Goal: Complete application form

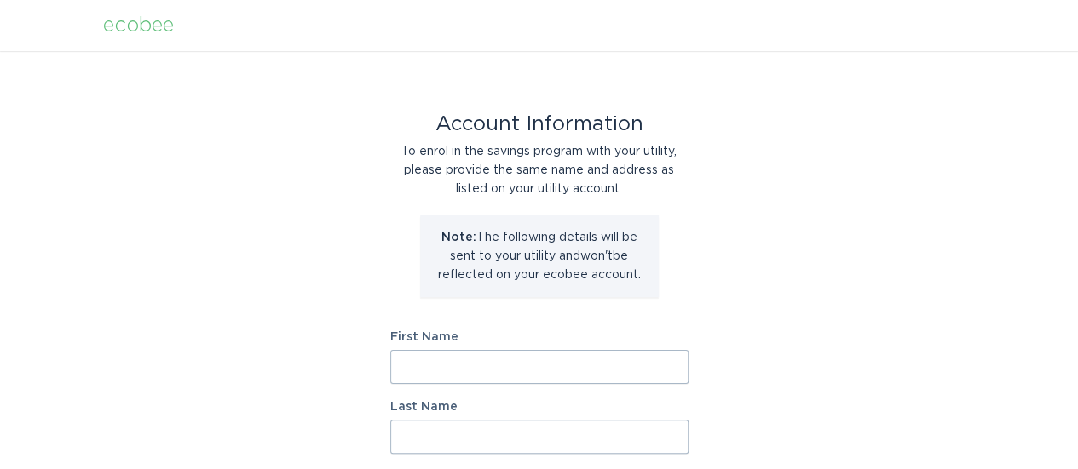
click at [538, 366] on input "First Name" at bounding box center [539, 367] width 298 height 34
type input "[PERSON_NAME]"
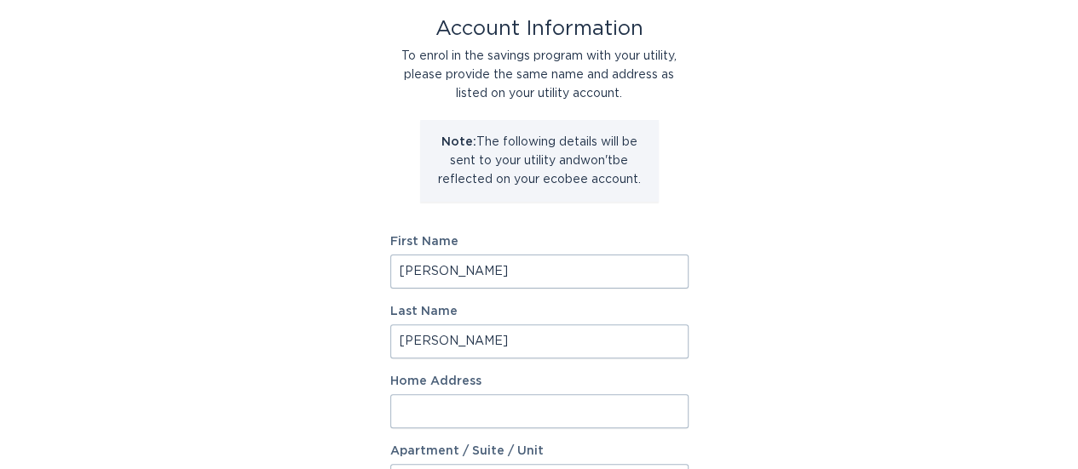
scroll to position [341, 0]
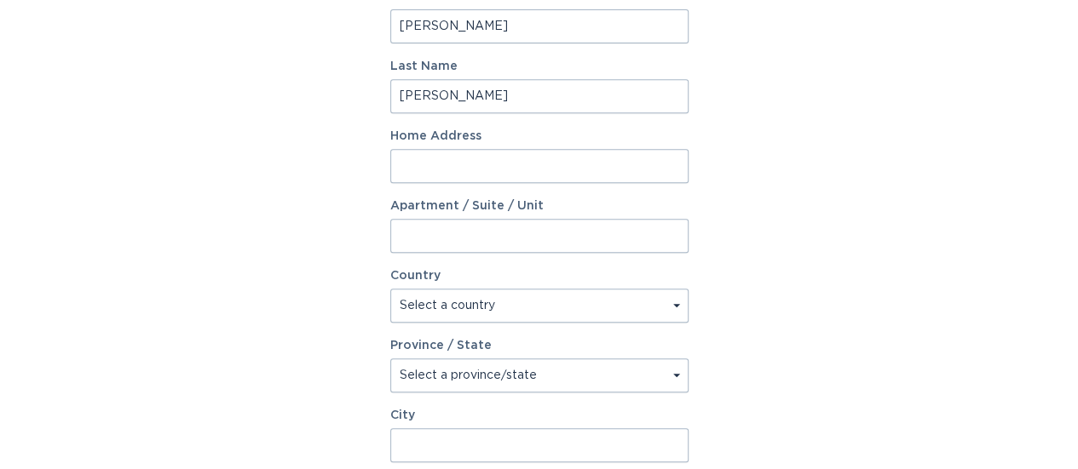
type input "[PERSON_NAME]"
click at [460, 175] on input "Home Address" at bounding box center [539, 166] width 298 height 34
type input "[STREET_ADDRESS][PERSON_NAME]"
select select "CA"
type input "North York"
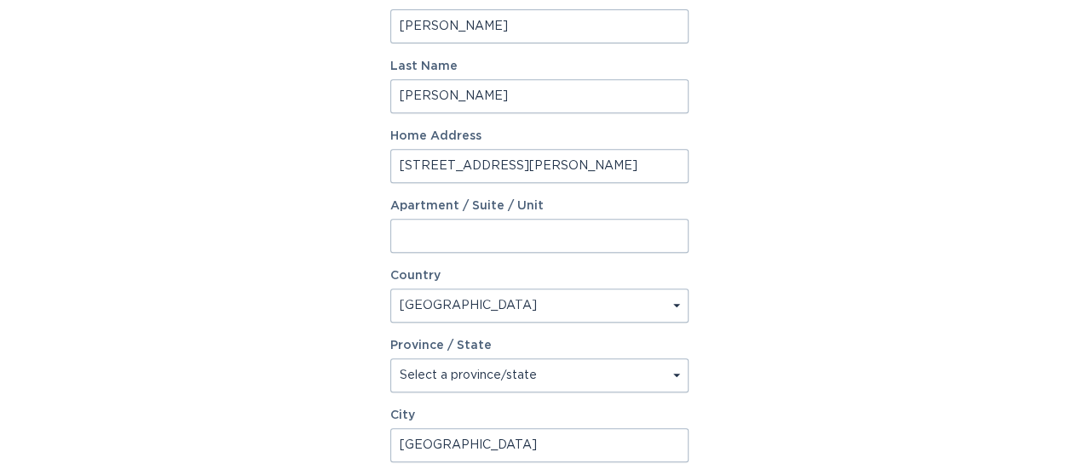
type input "M2N 2C9"
select select "ON"
click at [334, 215] on div "Account Information To enrol in the savings program with your utility, please p…" at bounding box center [539, 180] width 1078 height 941
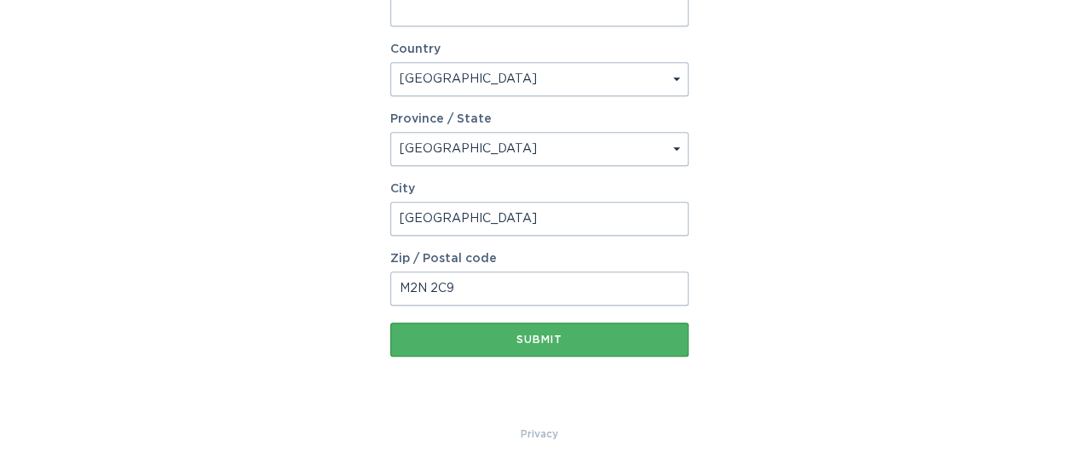
click at [563, 348] on button "Submit" at bounding box center [539, 340] width 298 height 34
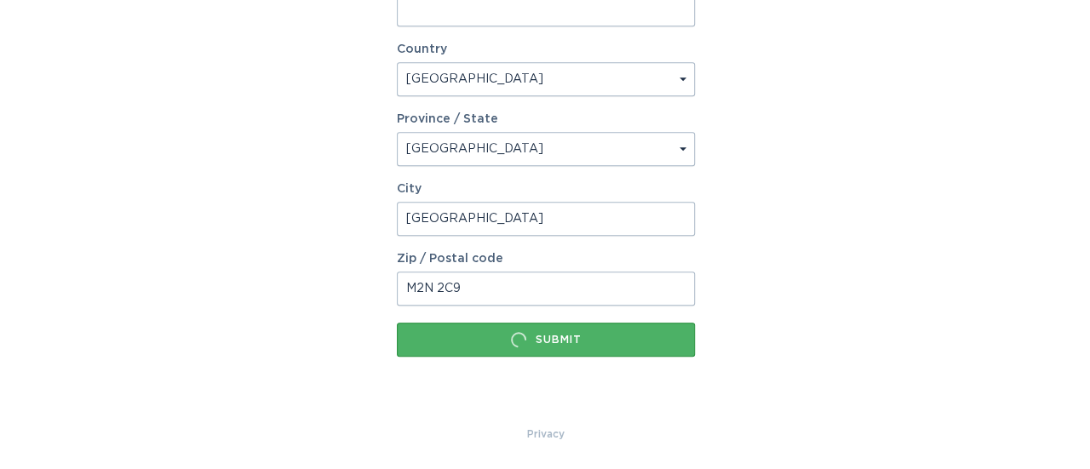
scroll to position [0, 0]
